Goal: Task Accomplishment & Management: Manage account settings

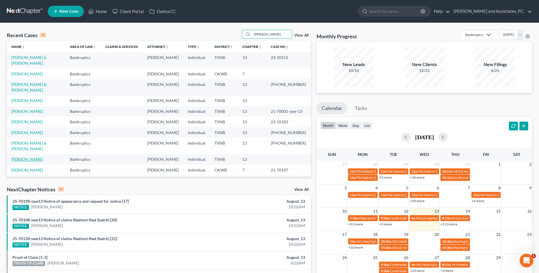
type input "[PERSON_NAME]"
click at [34, 157] on link "[PERSON_NAME]" at bounding box center [27, 159] width 32 height 5
select select "1"
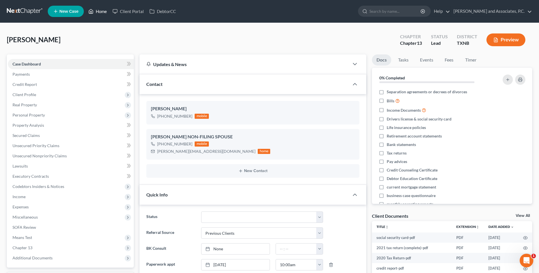
click at [100, 13] on link "Home" at bounding box center [97, 11] width 24 height 10
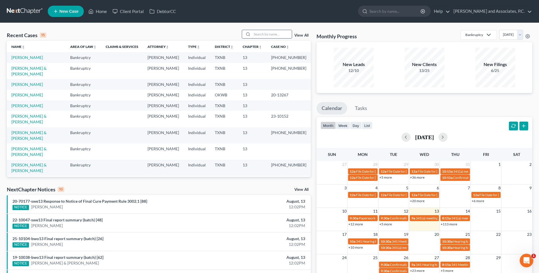
click at [267, 34] on input "search" at bounding box center [272, 34] width 40 height 8
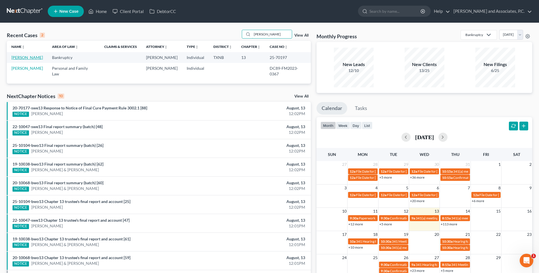
type input "[PERSON_NAME]"
click at [36, 58] on link "[PERSON_NAME]" at bounding box center [27, 57] width 32 height 5
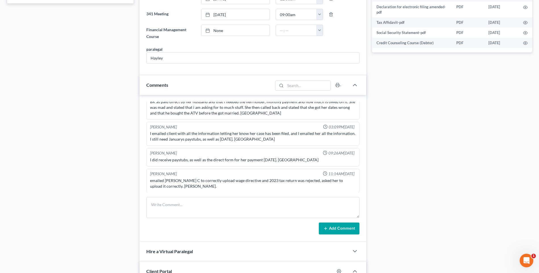
scroll to position [312, 0]
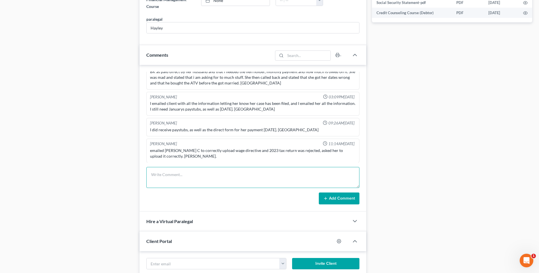
click at [162, 180] on textarea at bounding box center [252, 177] width 213 height 21
type textarea "[DATE] Uploaded required documents and sent to the trustee. MC"
click at [344, 200] on button "Add Comment" at bounding box center [339, 199] width 41 height 12
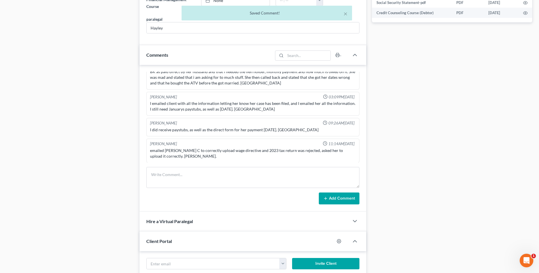
scroll to position [80, 0]
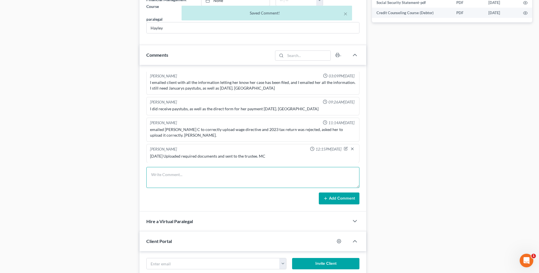
click at [171, 177] on textarea at bounding box center [252, 177] width 213 height 21
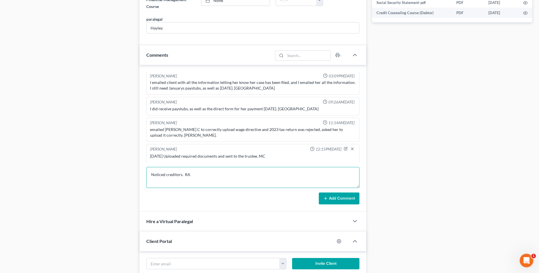
type textarea "Noticed creditors. RA"
click at [337, 199] on button "Add Comment" at bounding box center [339, 199] width 41 height 12
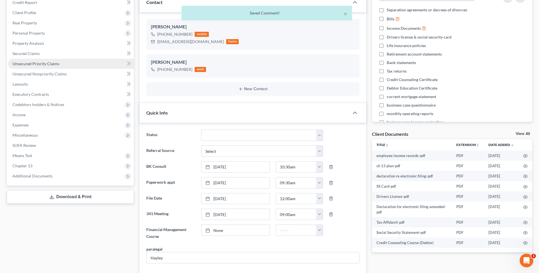
scroll to position [0, 0]
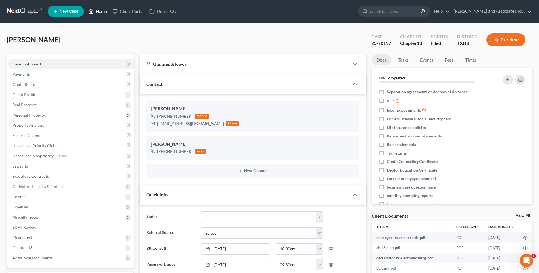
click at [103, 12] on link "Home" at bounding box center [97, 11] width 24 height 10
